Goal: Find specific page/section

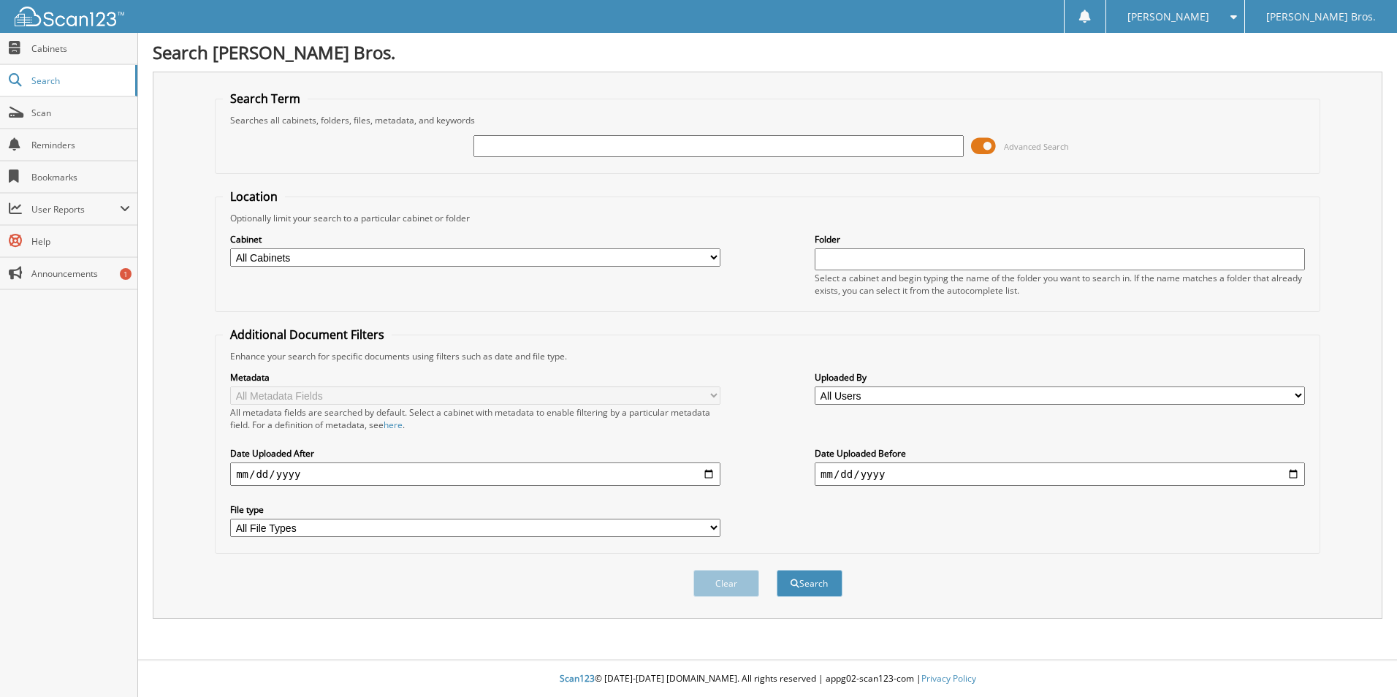
click at [620, 146] on input "text" at bounding box center [718, 146] width 490 height 22
type input "703756"
click at [796, 576] on button "Search" at bounding box center [810, 583] width 66 height 27
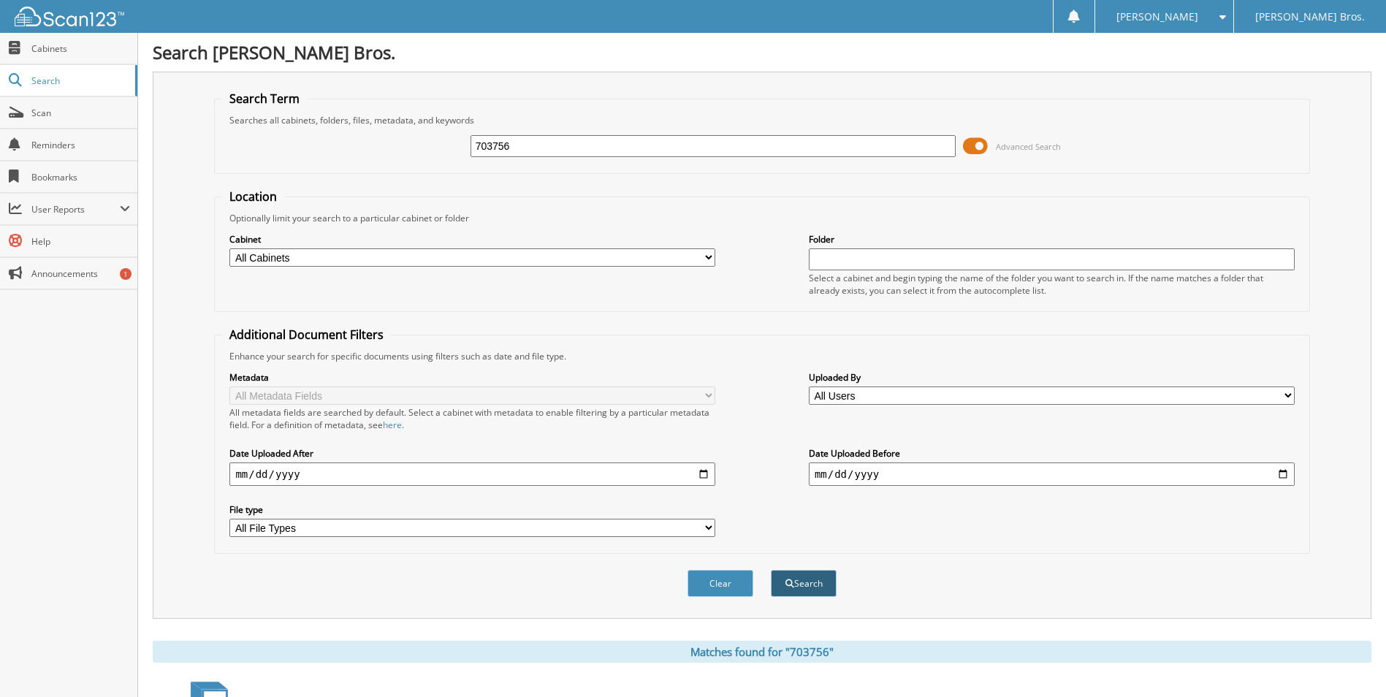
click at [802, 584] on button "Search" at bounding box center [804, 583] width 66 height 27
click at [975, 147] on span at bounding box center [975, 146] width 25 height 22
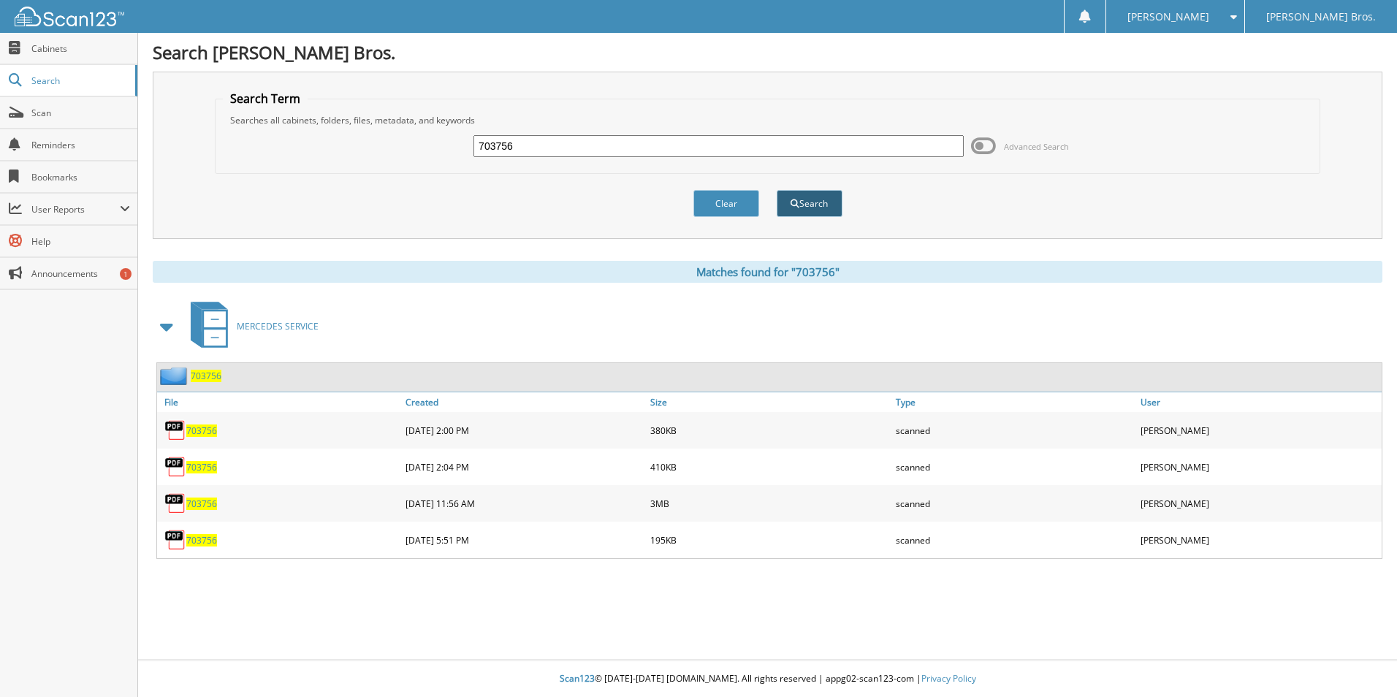
click at [803, 207] on button "Search" at bounding box center [810, 203] width 66 height 27
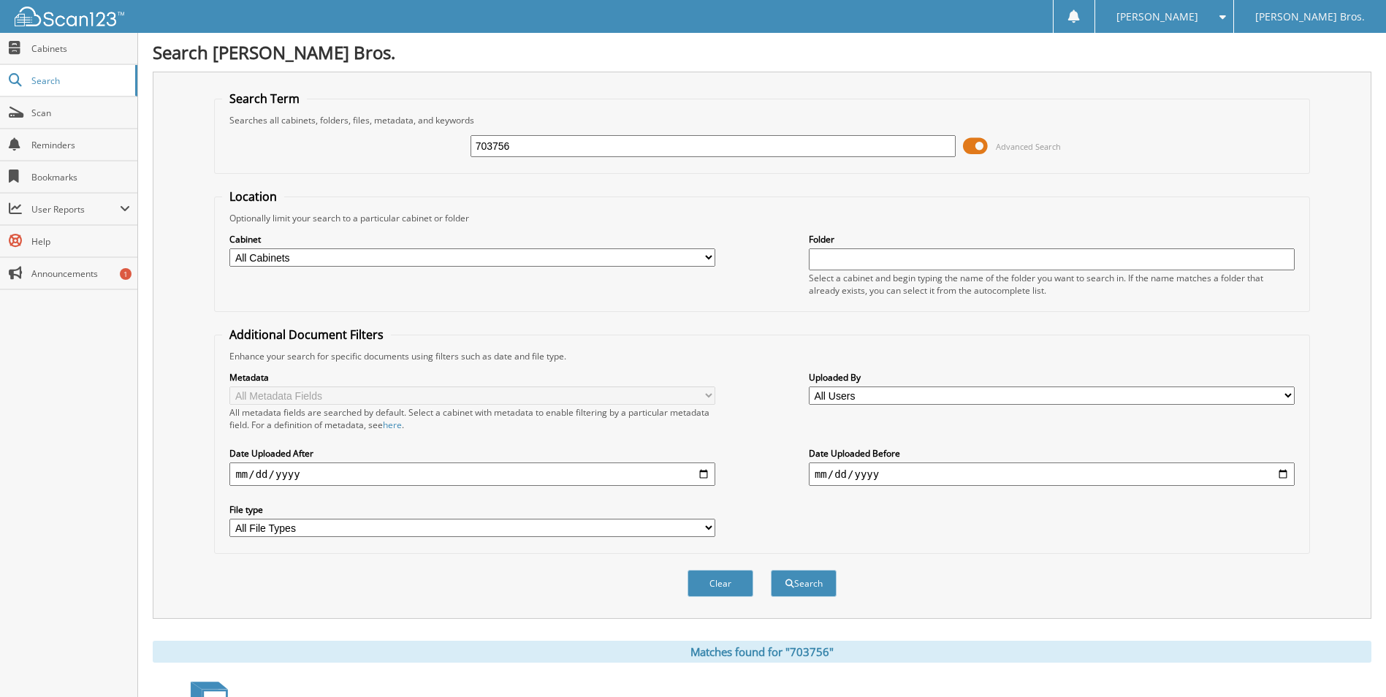
click at [972, 145] on span at bounding box center [975, 146] width 25 height 22
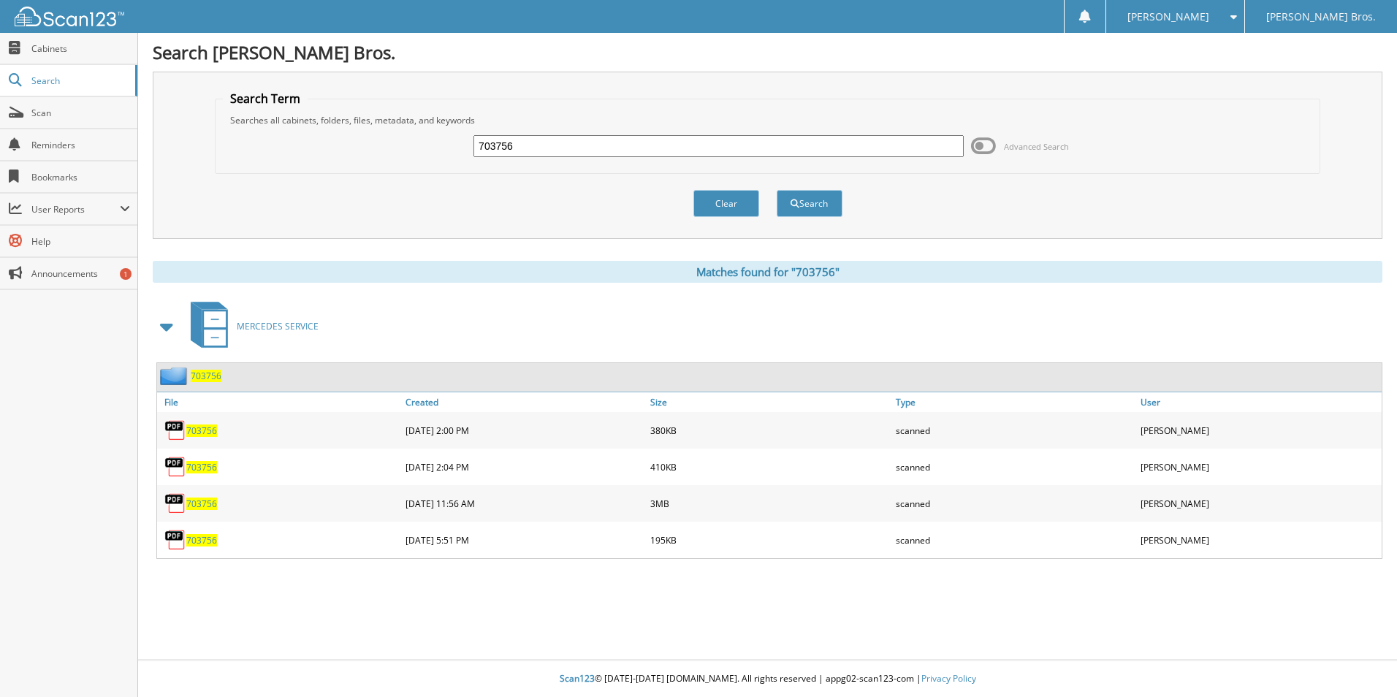
click at [199, 426] on span "703756" at bounding box center [201, 430] width 31 height 12
